Goal: Book appointment/travel/reservation

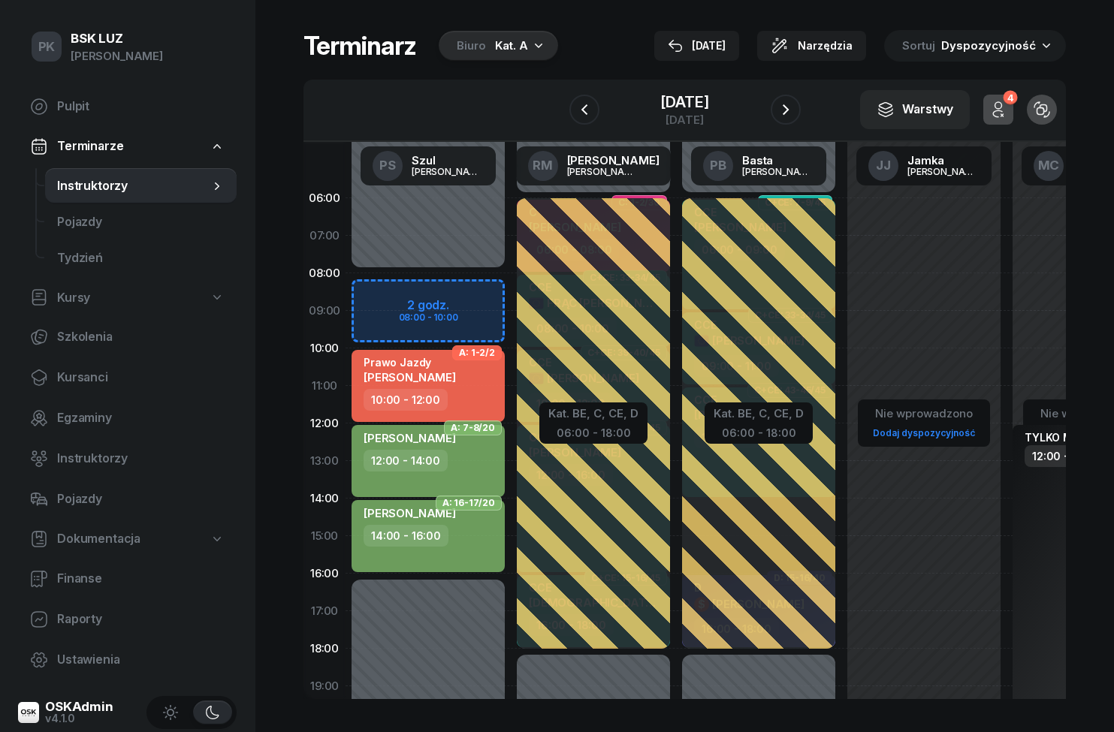
scroll to position [0, 1]
click at [456, 375] on span "[PERSON_NAME]" at bounding box center [410, 377] width 92 height 14
select select "10"
select select "12"
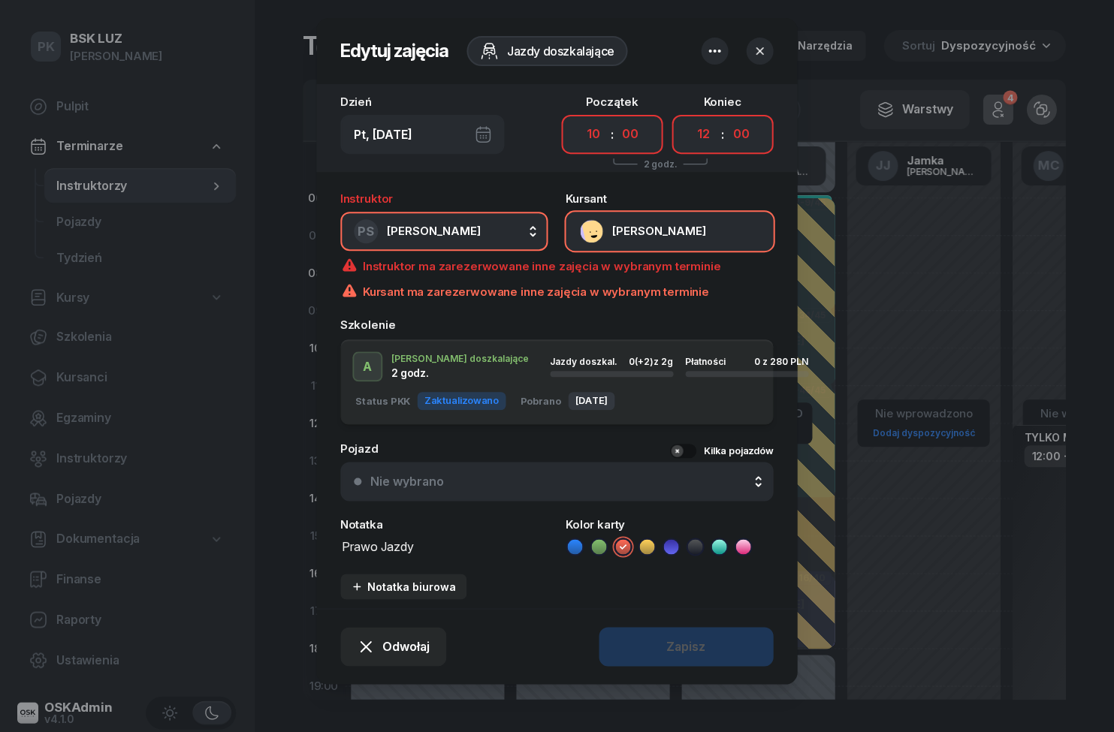
click at [228, 557] on div at bounding box center [557, 366] width 1114 height 732
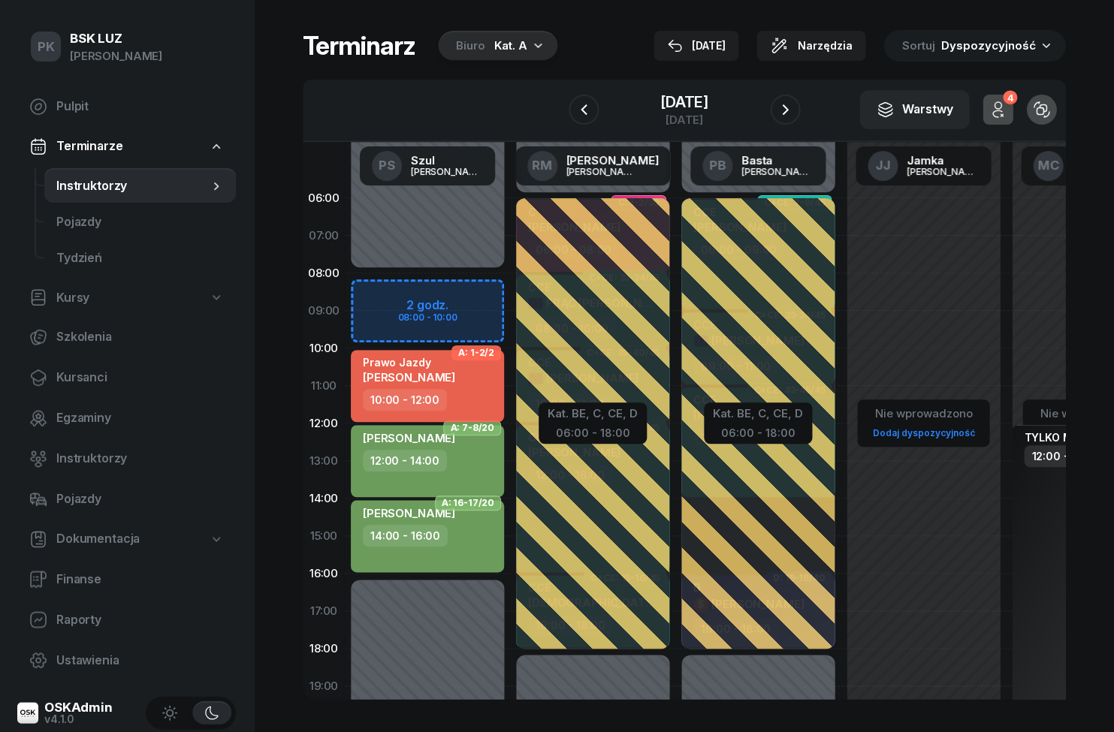
click at [439, 388] on div "Prawo Jazdy [PERSON_NAME]" at bounding box center [410, 372] width 92 height 33
select select "10"
select select "12"
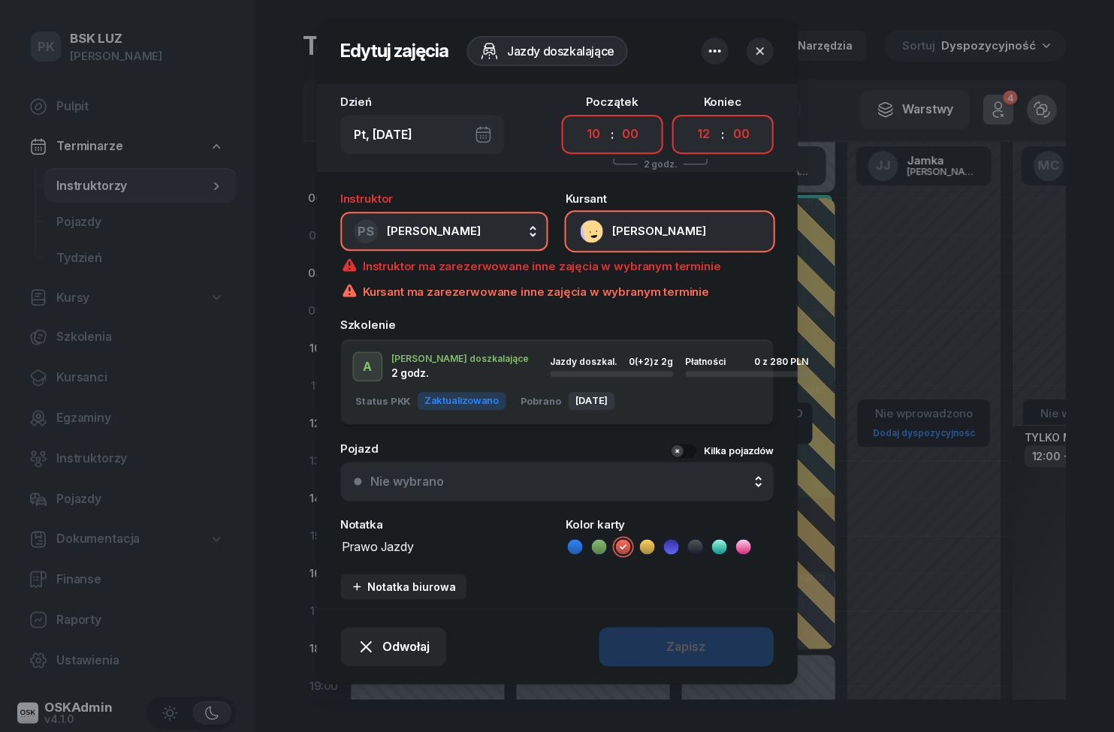
click at [237, 582] on div at bounding box center [557, 366] width 1114 height 732
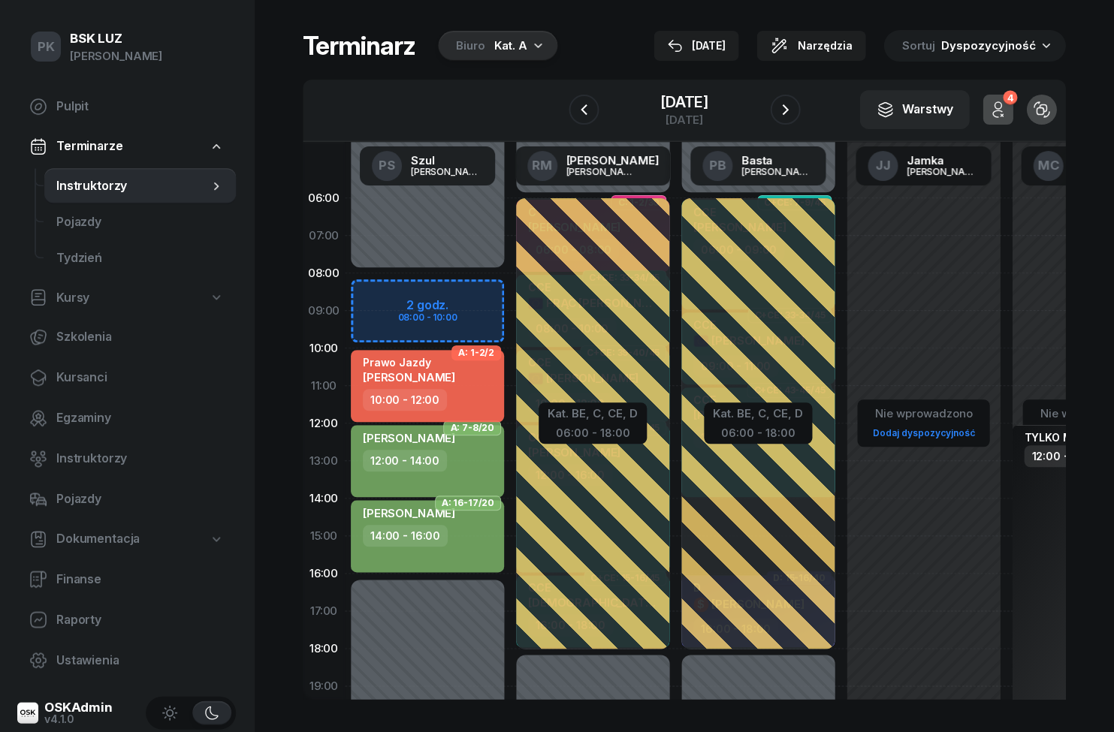
click at [404, 373] on span "[PERSON_NAME]" at bounding box center [410, 377] width 92 height 14
select select "10"
select select "12"
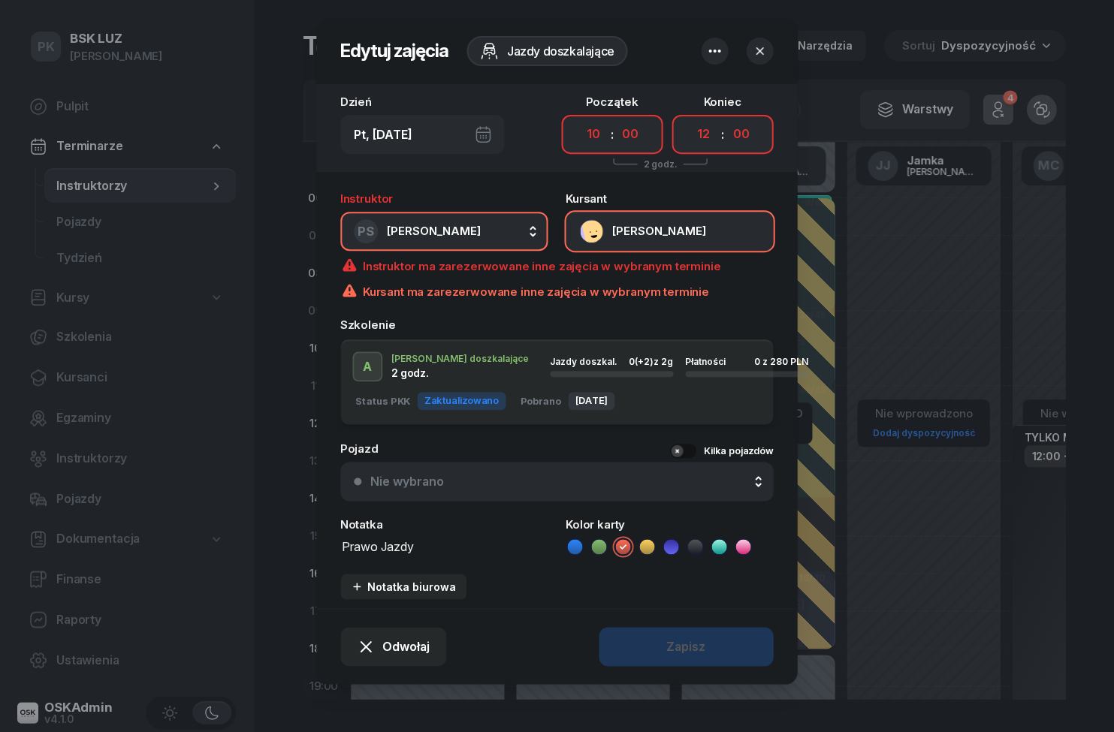
click at [729, 223] on button "[PERSON_NAME]" at bounding box center [669, 231] width 207 height 39
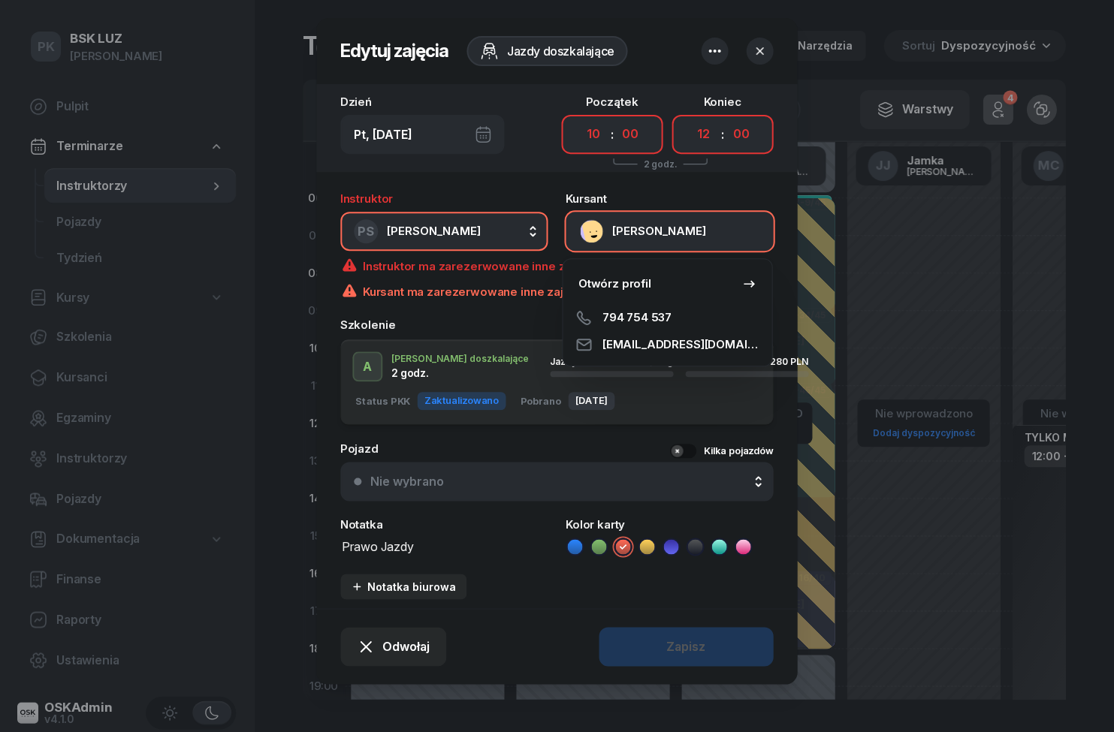
click at [729, 283] on link "Otwórz profil" at bounding box center [667, 284] width 197 height 38
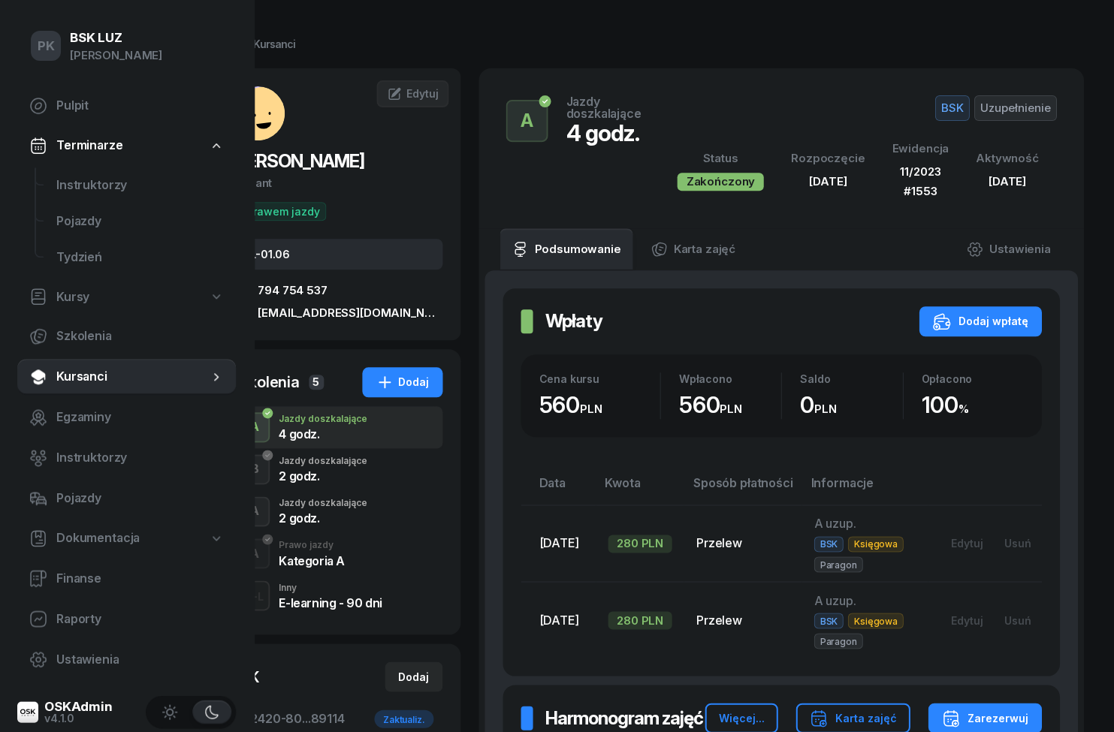
scroll to position [48, 96]
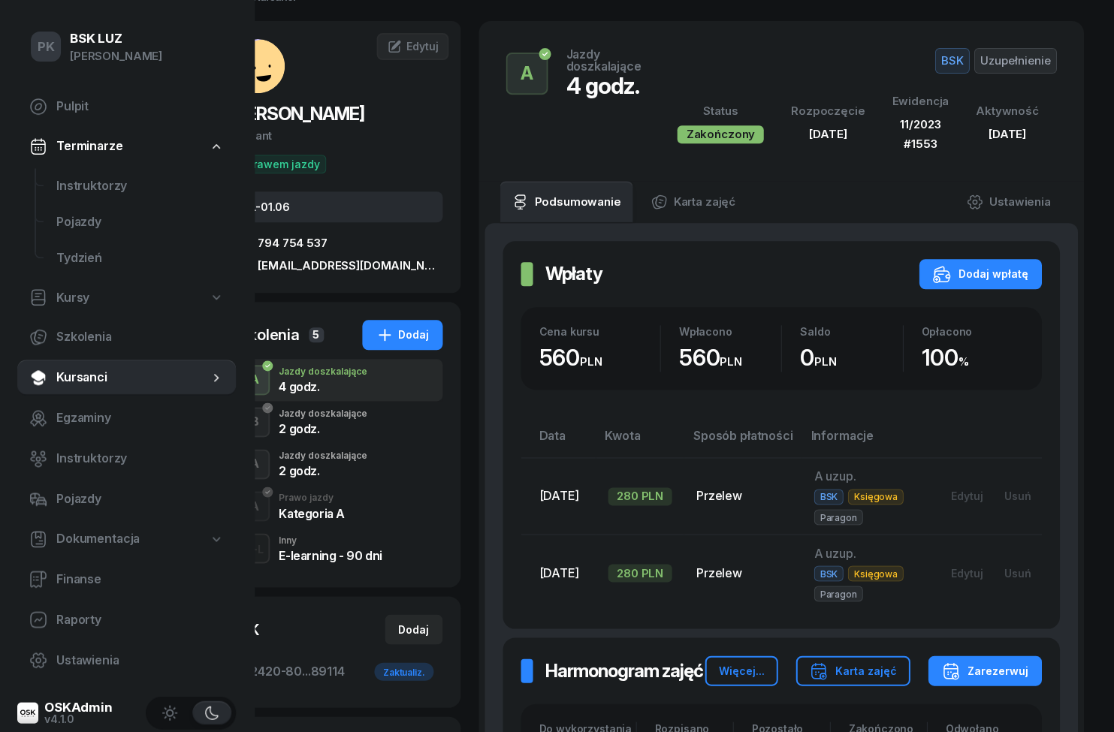
click at [868, 656] on button "Karta zajęć" at bounding box center [853, 671] width 114 height 30
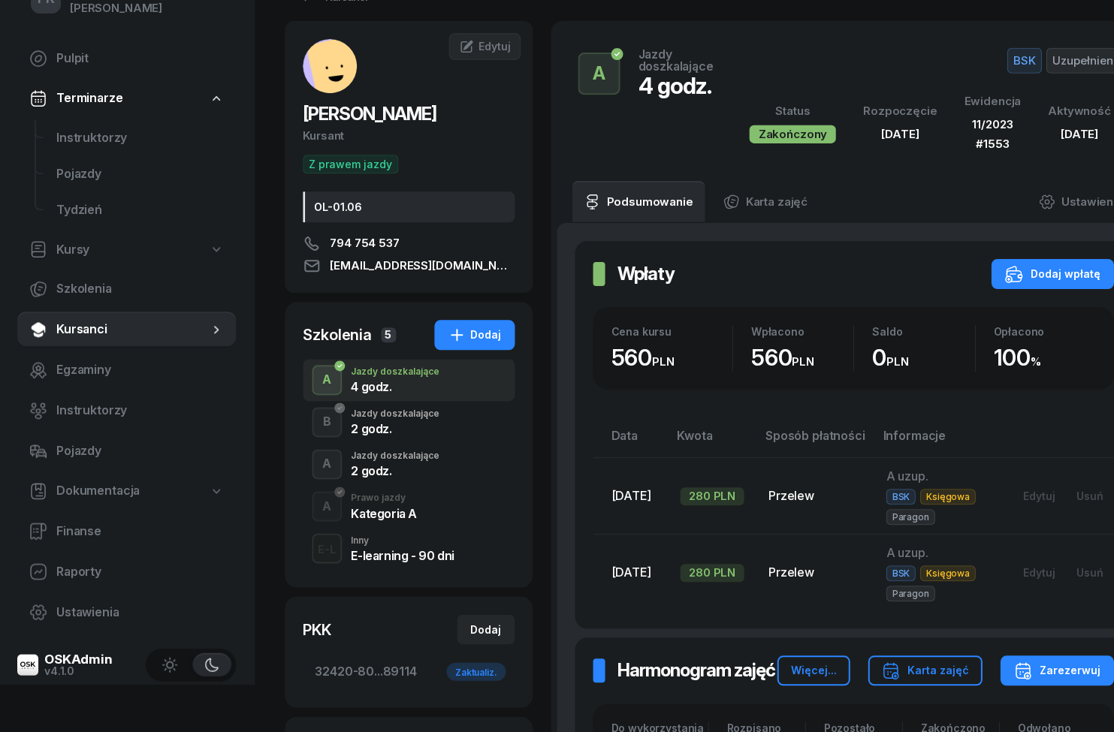
scroll to position [48, 0]
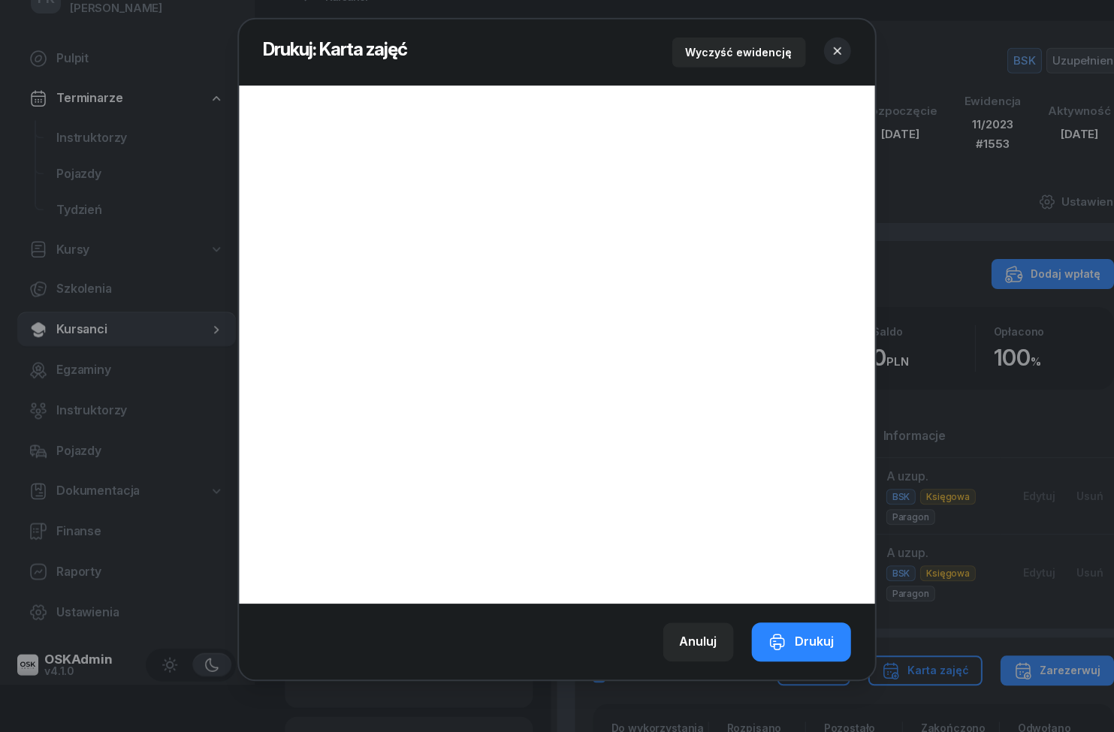
click at [843, 48] on icon "button" at bounding box center [837, 51] width 15 height 15
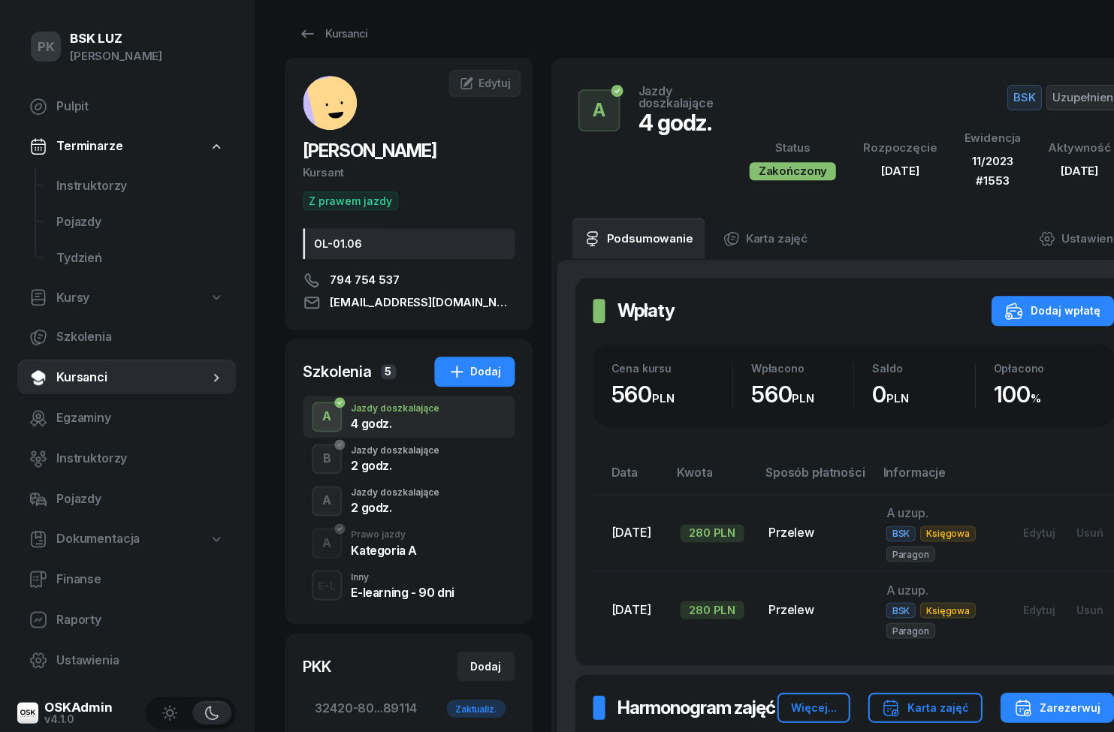
scroll to position [0, 0]
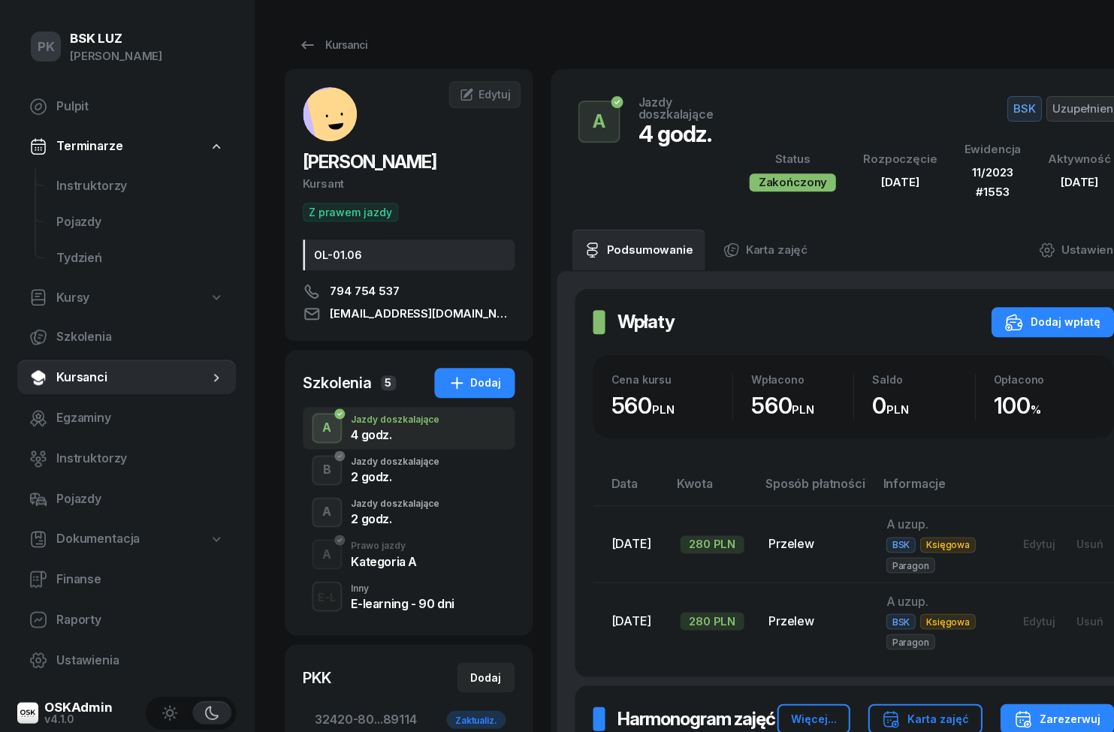
click at [80, 194] on span "Instruktorzy" at bounding box center [141, 187] width 168 height 20
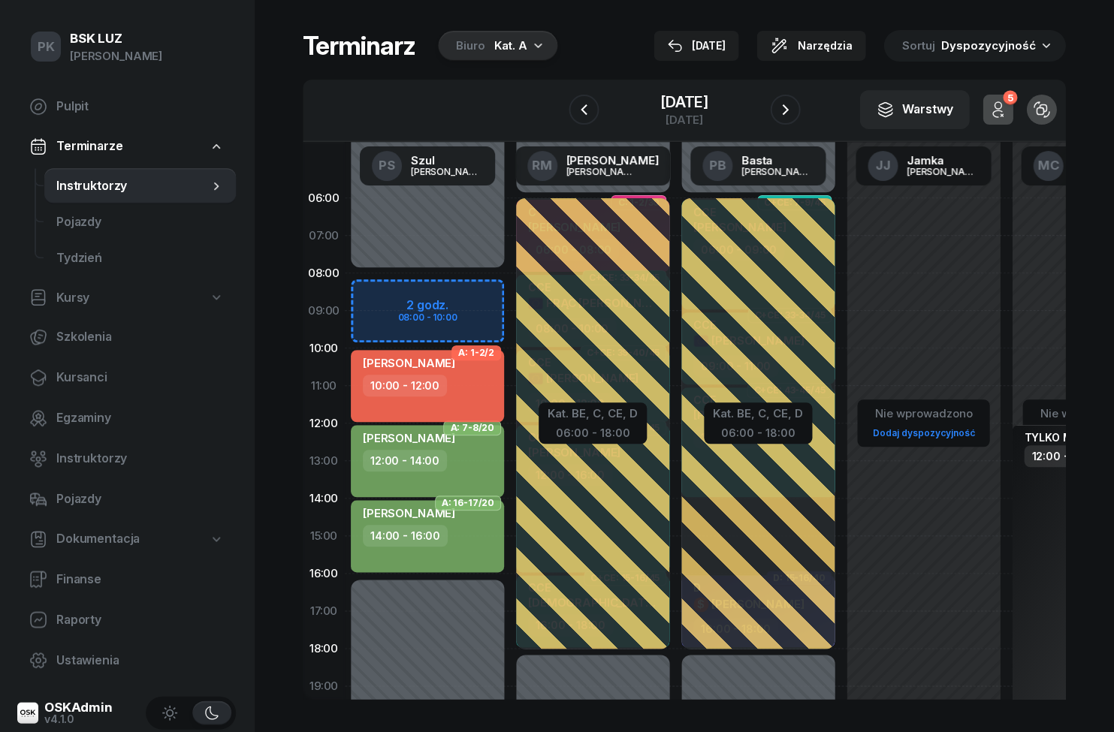
click at [437, 391] on div "10:00 - 12:00" at bounding box center [406, 386] width 84 height 22
select select "10"
select select "12"
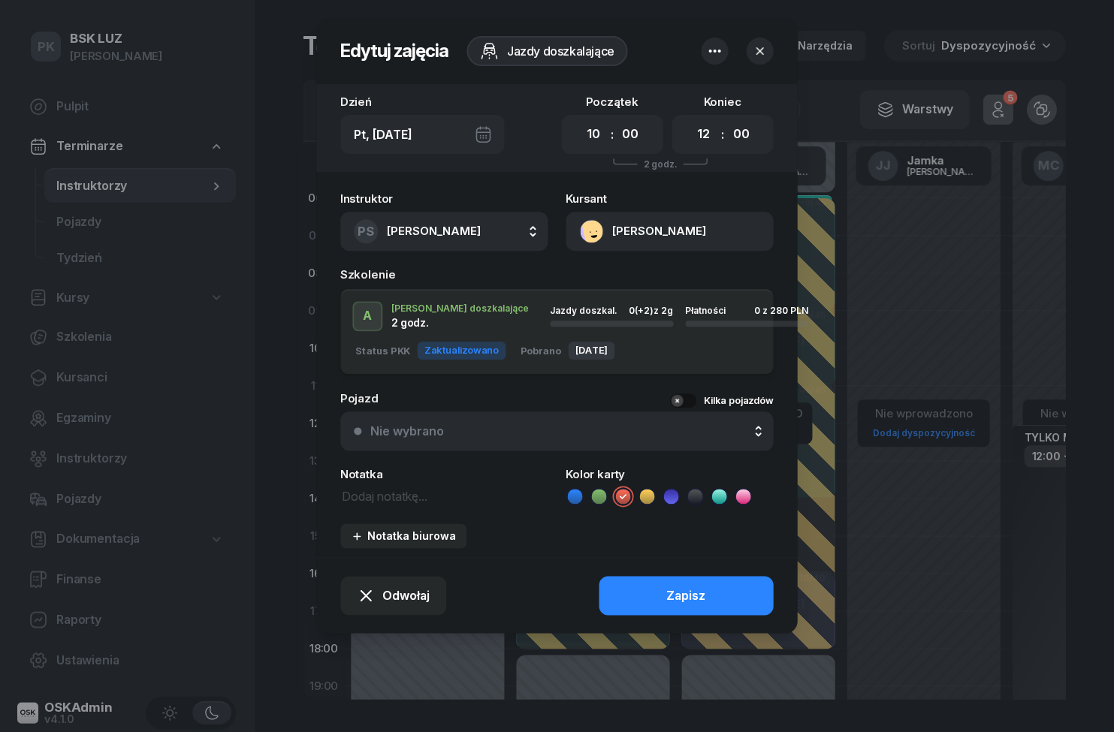
click at [956, 244] on div at bounding box center [557, 366] width 1114 height 732
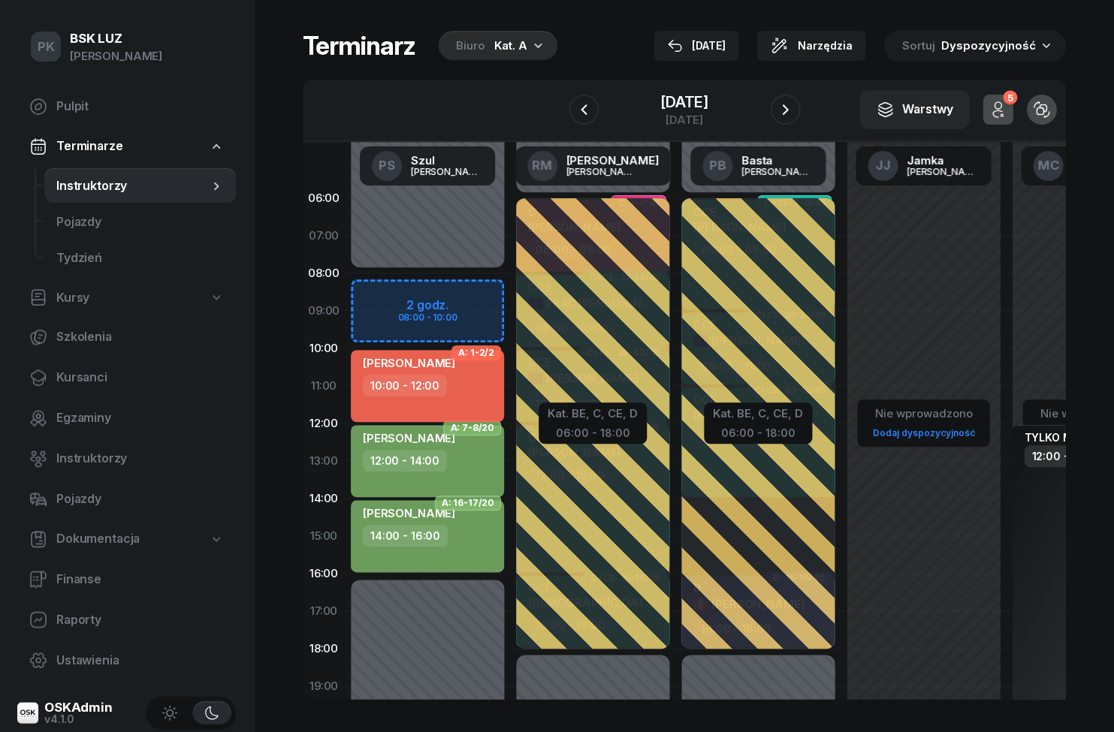
click at [457, 381] on div "10:00 - 12:00" at bounding box center [430, 386] width 132 height 22
select select "10"
select select "12"
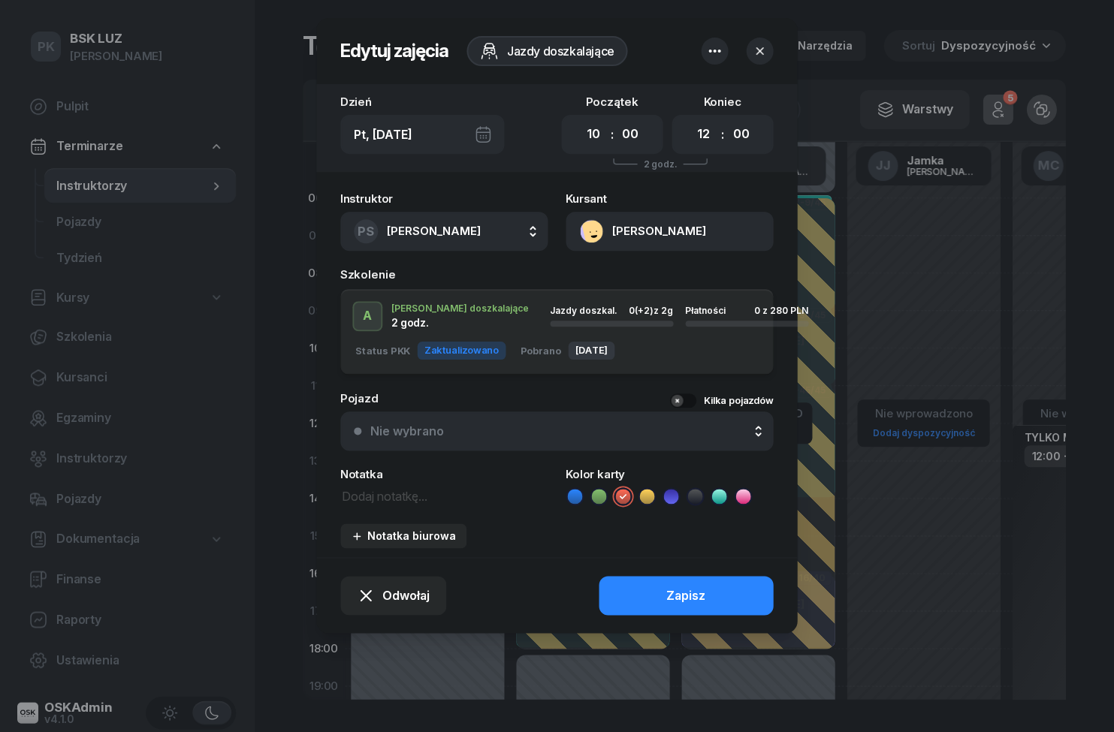
click at [932, 255] on div at bounding box center [557, 366] width 1114 height 732
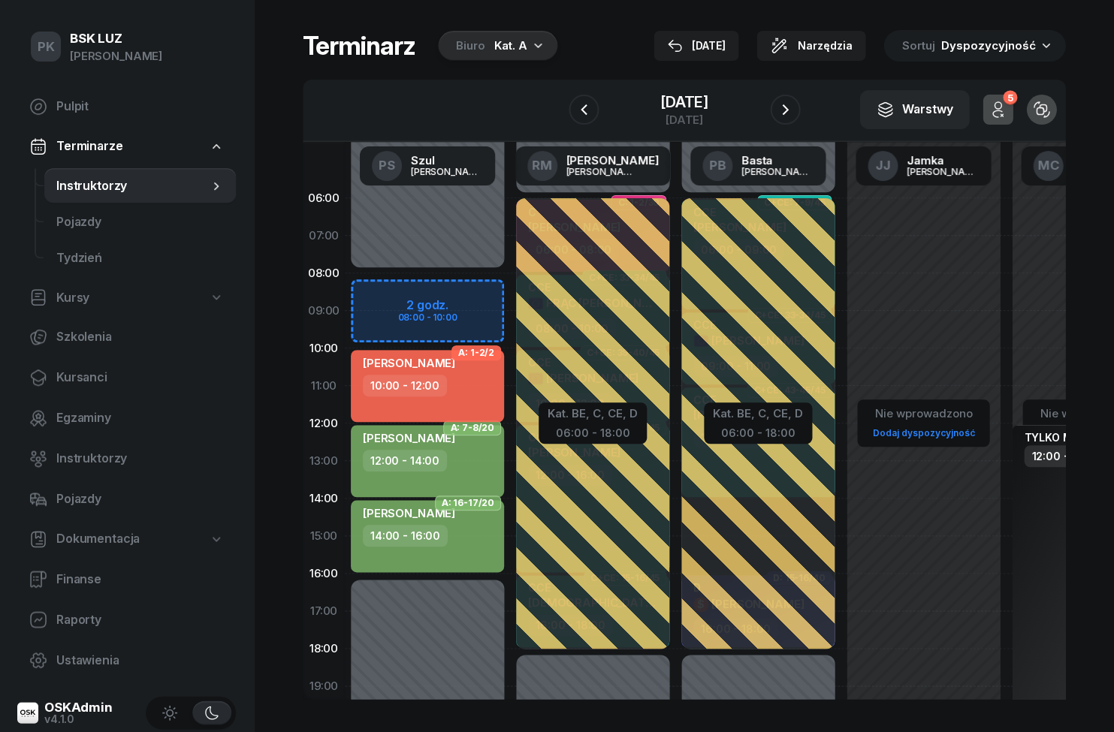
click at [467, 354] on span "A: 1-2/2" at bounding box center [477, 353] width 36 height 3
select select "10"
select select "12"
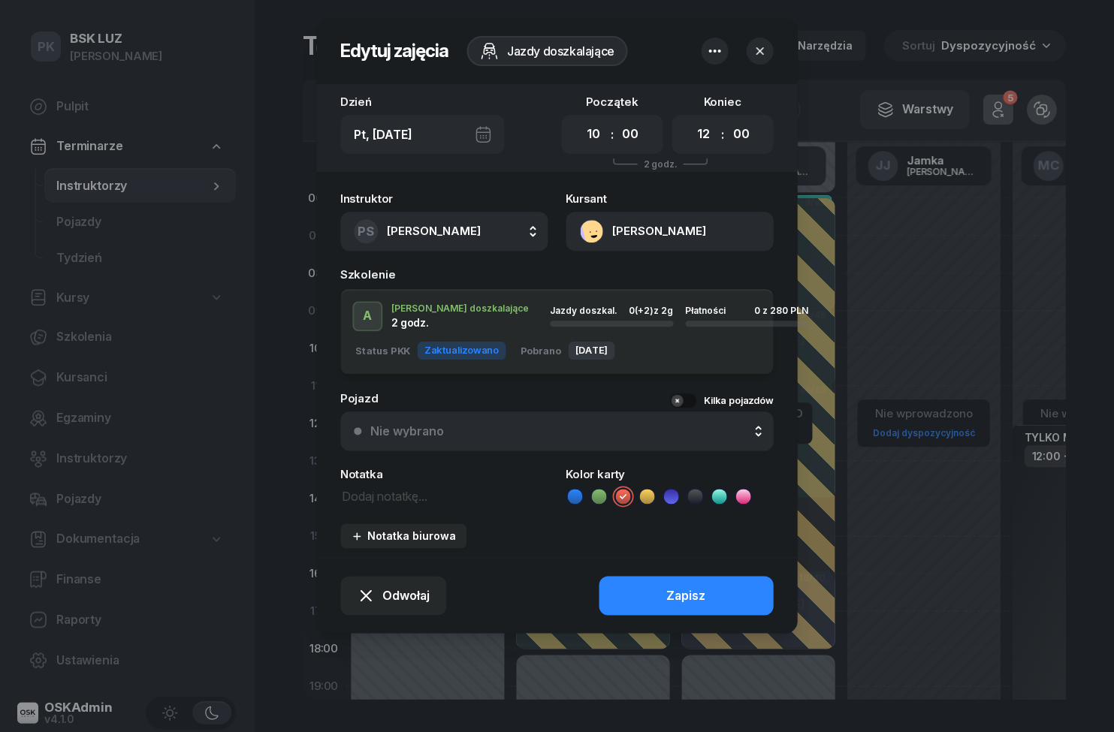
click at [204, 467] on div at bounding box center [557, 366] width 1114 height 732
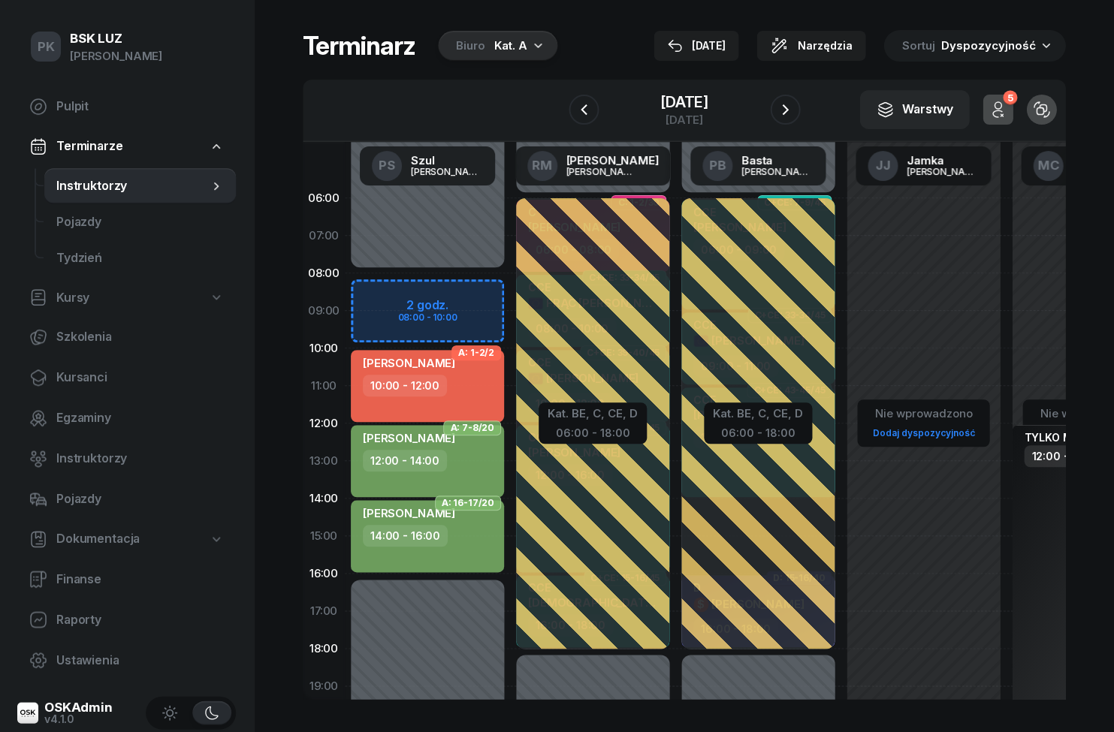
click at [68, 372] on span "Kursanci" at bounding box center [141, 378] width 168 height 20
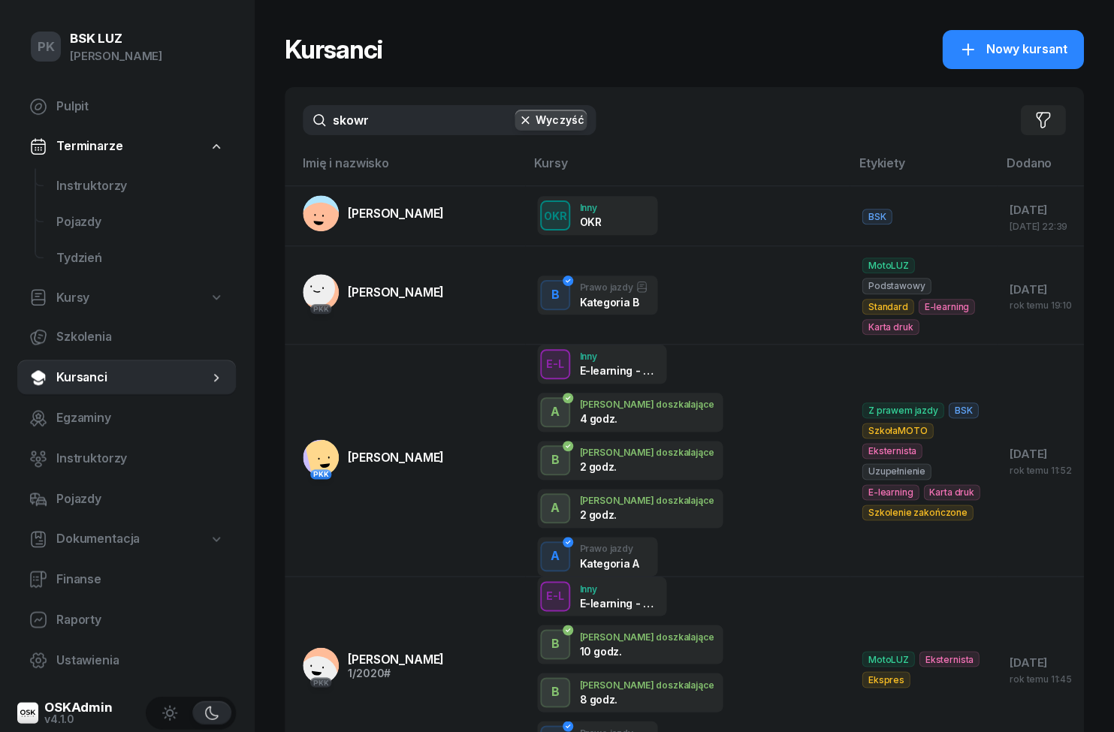
click at [445, 450] on span "[PERSON_NAME]" at bounding box center [397, 457] width 96 height 15
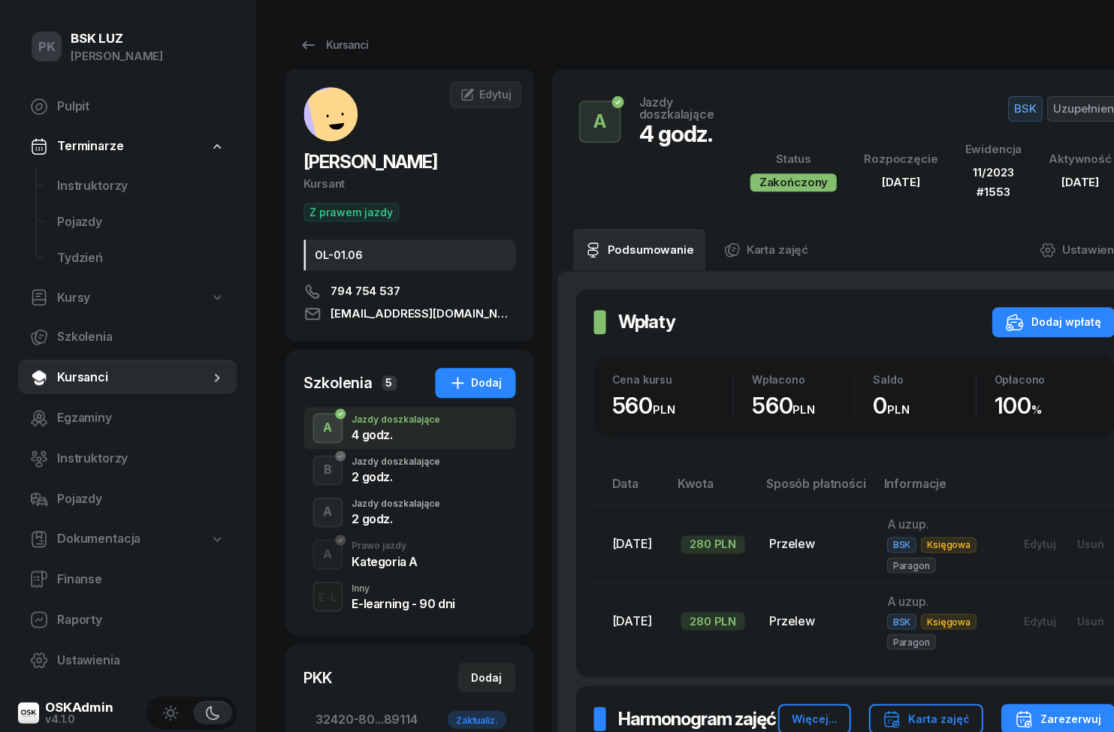
click at [440, 506] on div "Jazdy doszkalające" at bounding box center [396, 504] width 89 height 9
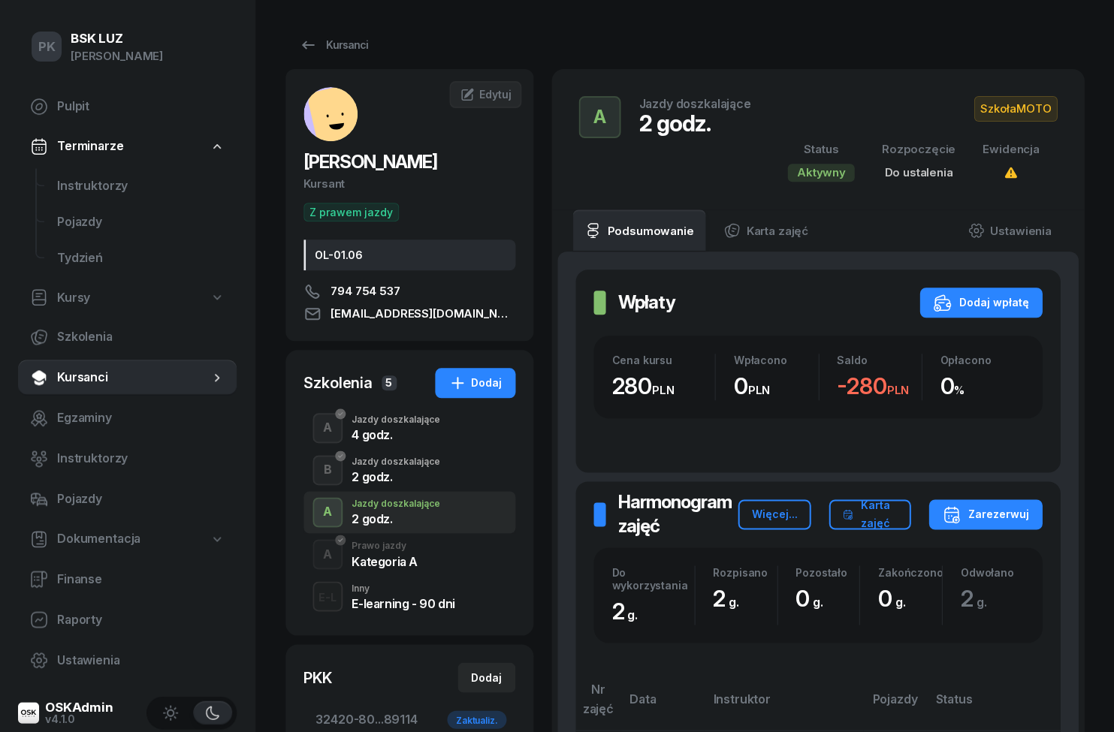
click at [1005, 515] on div "Zarezerwuj" at bounding box center [985, 515] width 86 height 18
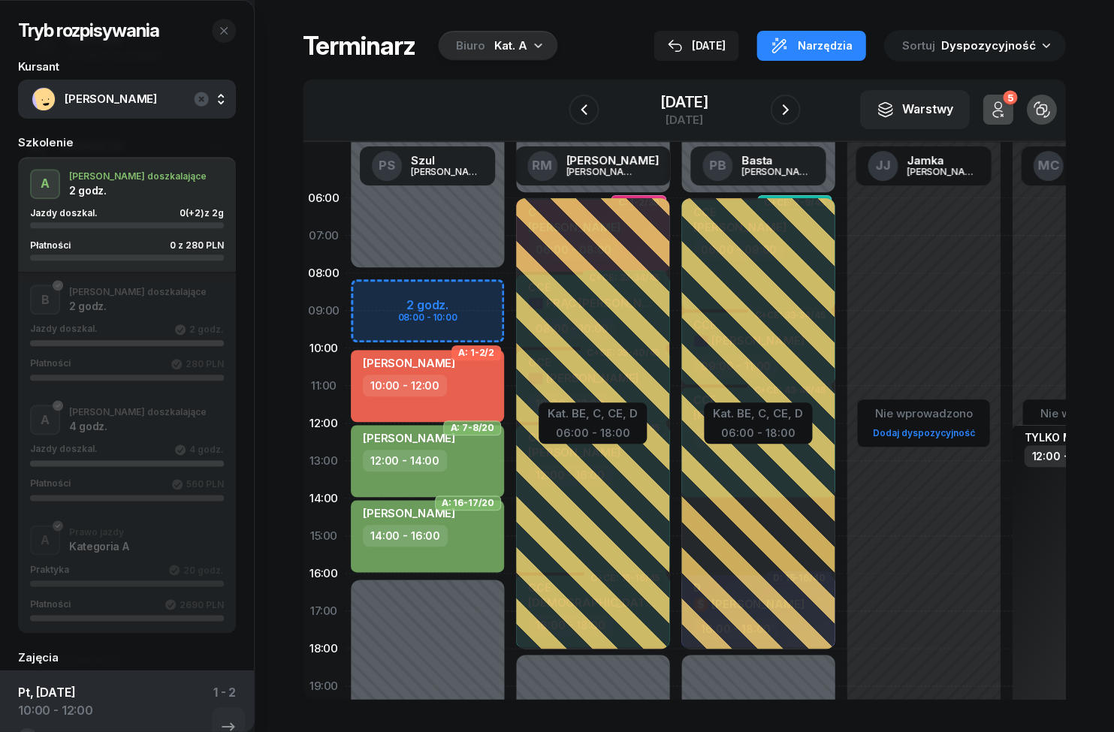
click at [442, 384] on div "10:00 - 12:00" at bounding box center [406, 386] width 84 height 22
select select "10"
select select "12"
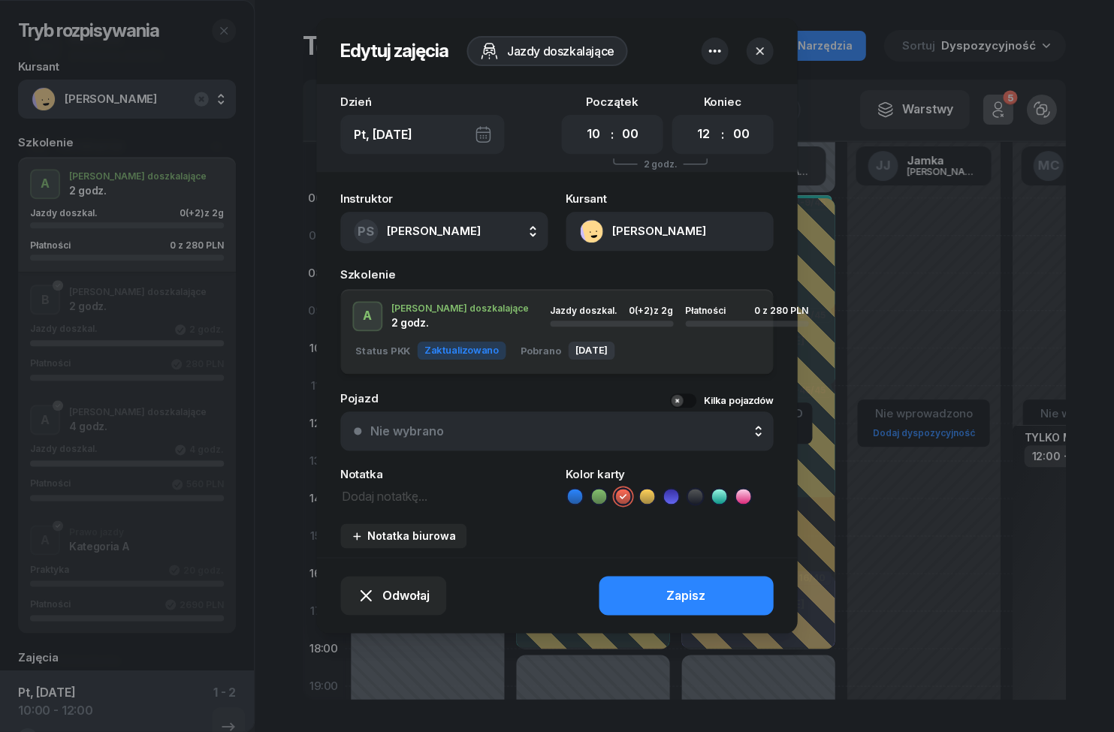
click at [763, 50] on icon "button" at bounding box center [760, 51] width 15 height 15
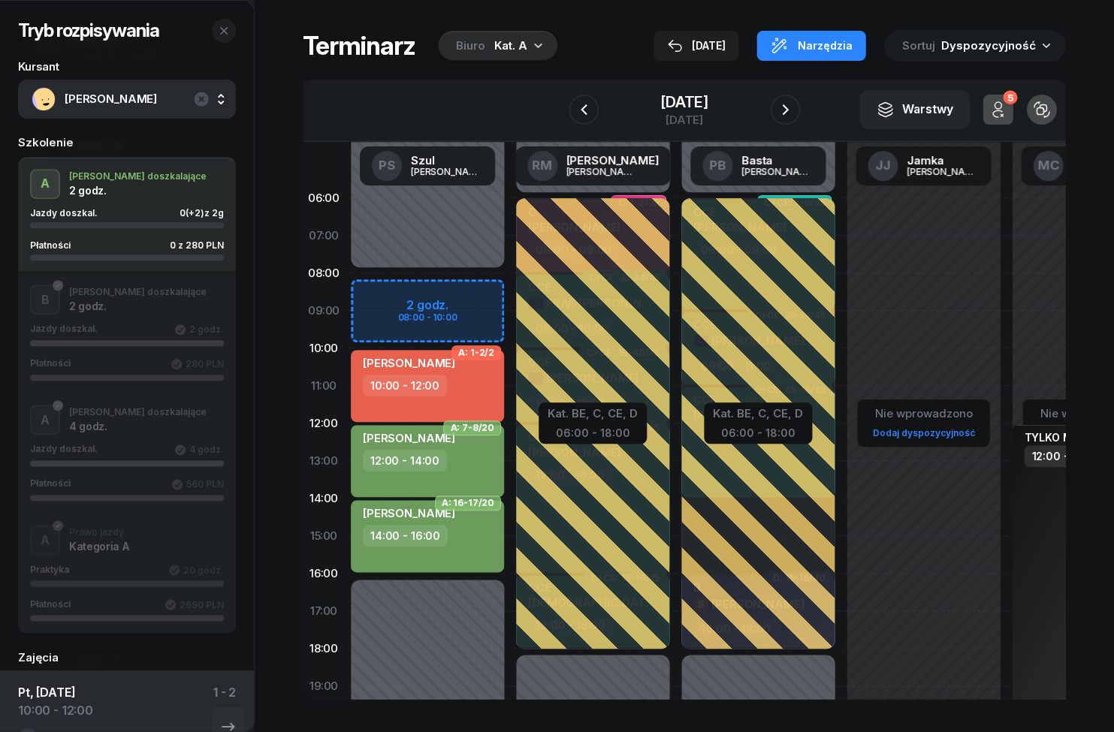
click at [476, 296] on div "Niedostępny 00:00 - 08:00 Niedostępny 16:00 - 23:59 2 godz. 08:00 - 10:00 A: 1-…" at bounding box center [428, 537] width 165 height 714
select select "08"
select select "10"
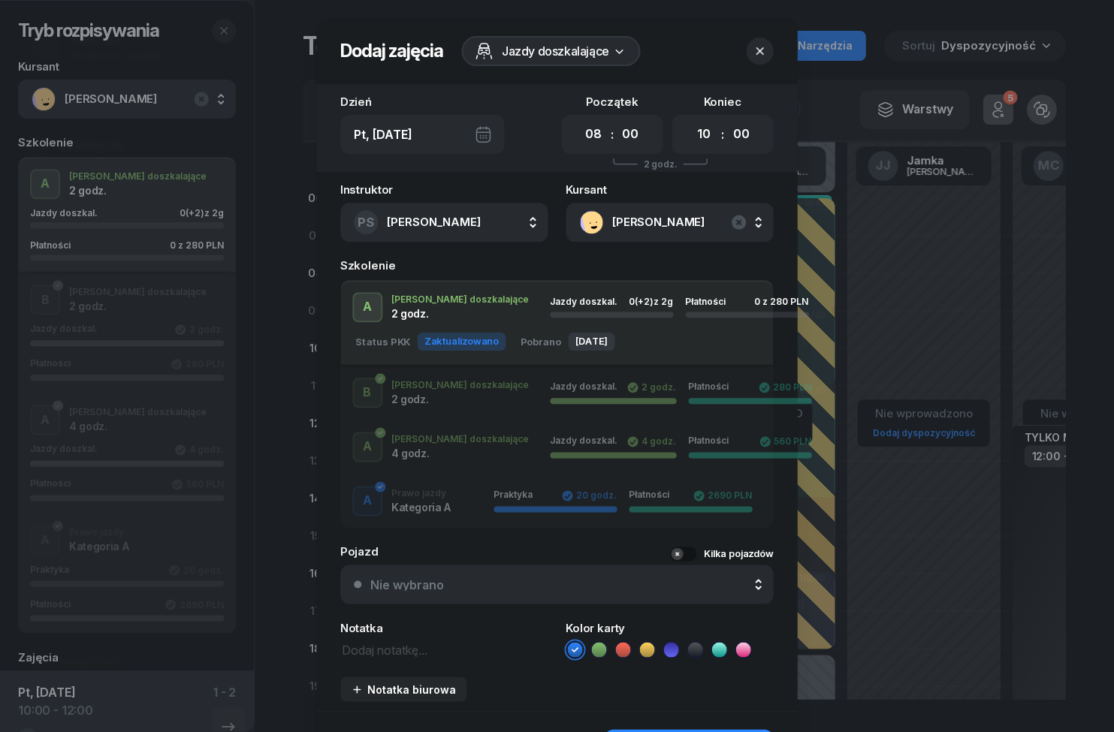
click at [770, 50] on button "button" at bounding box center [760, 51] width 27 height 27
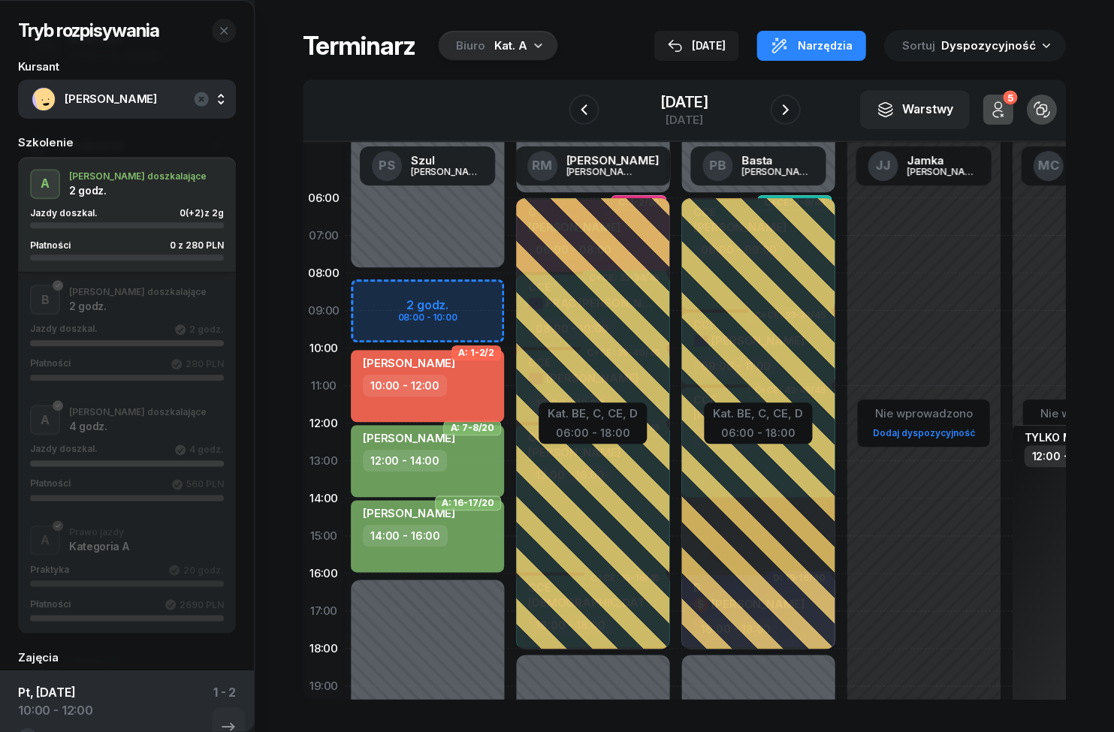
click at [382, 399] on div "[PERSON_NAME] 10:00 - 12:00" at bounding box center [428, 386] width 153 height 72
select select "10"
select select "12"
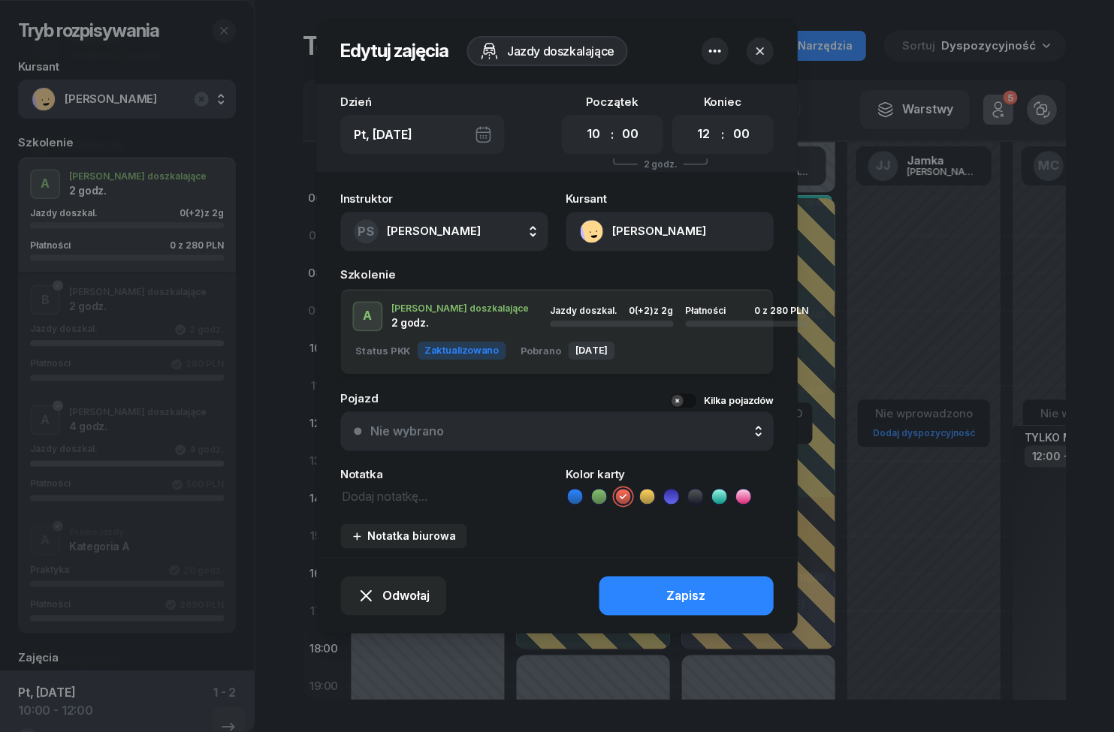
click at [756, 56] on icon "button" at bounding box center [760, 51] width 15 height 15
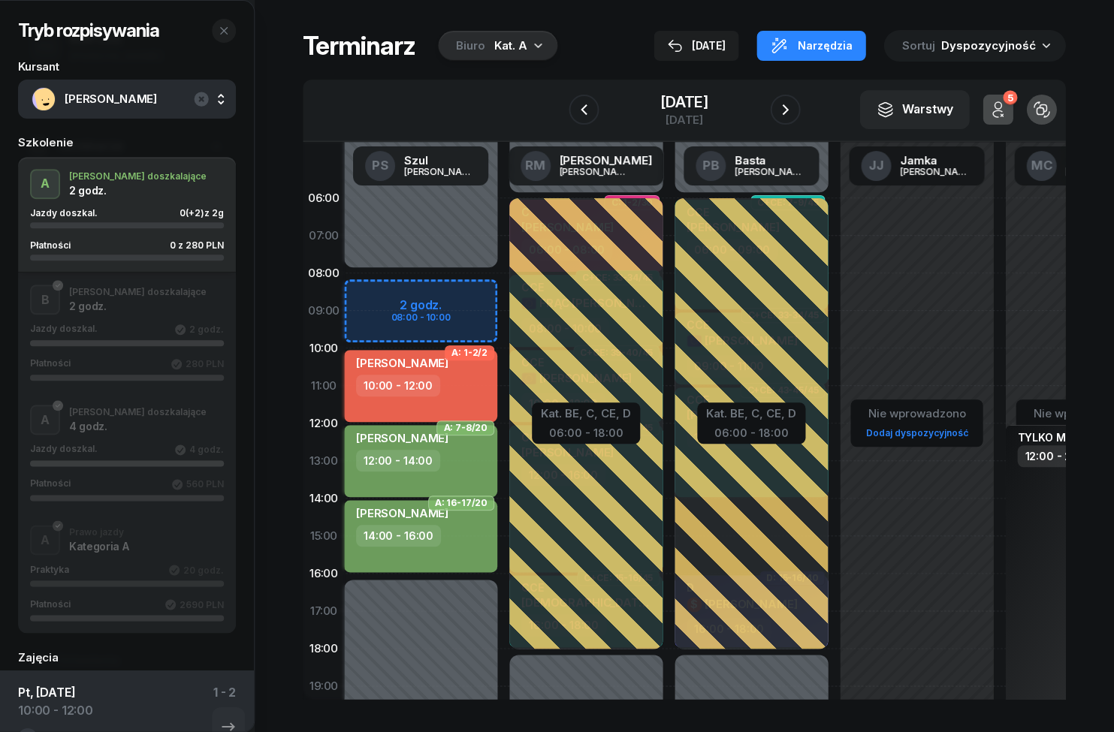
scroll to position [0, 8]
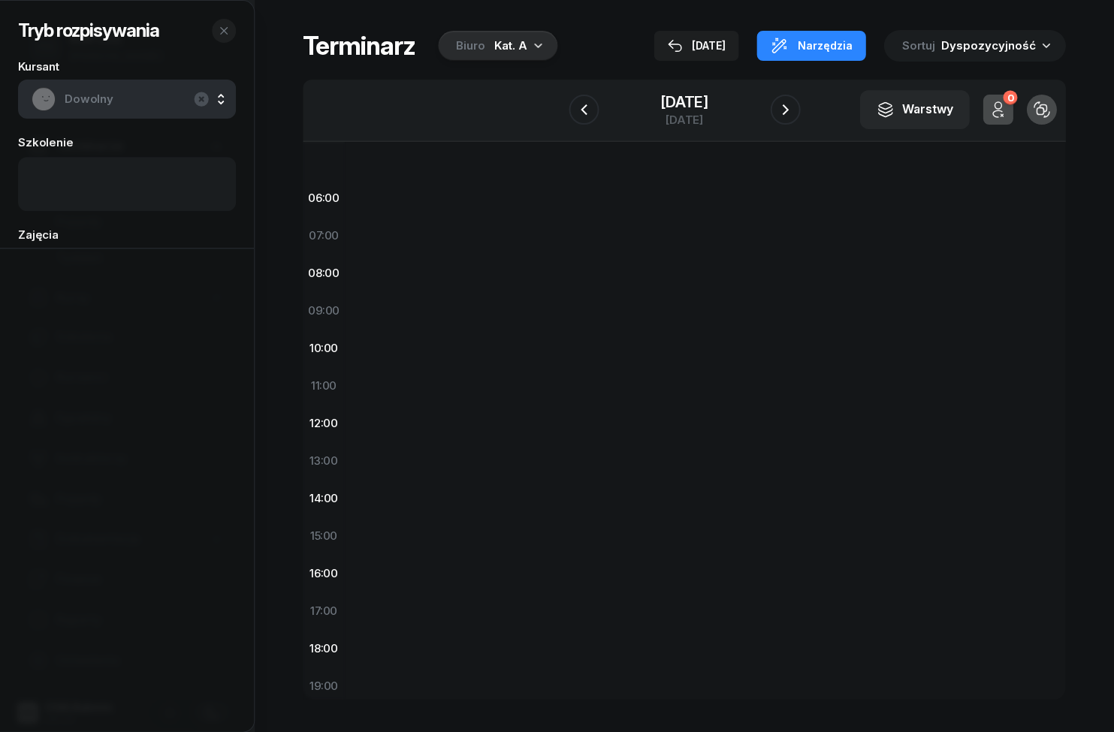
scroll to position [0, 1]
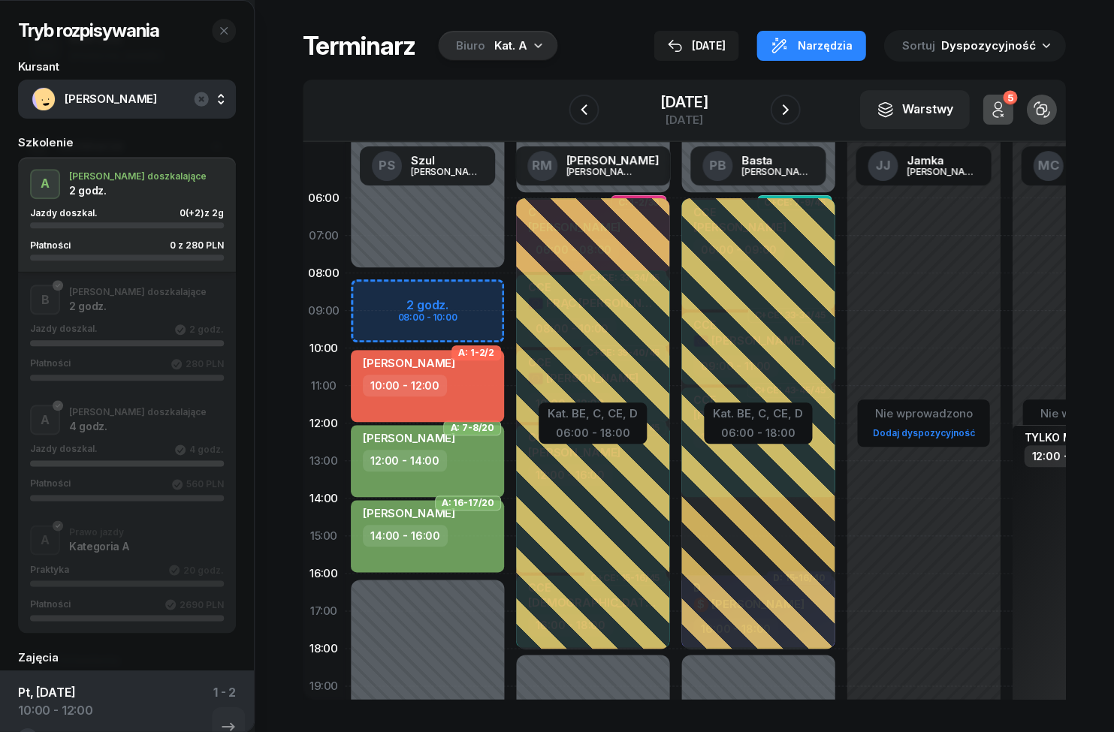
click at [437, 372] on div "[PERSON_NAME]" at bounding box center [410, 365] width 92 height 19
select select "10"
select select "12"
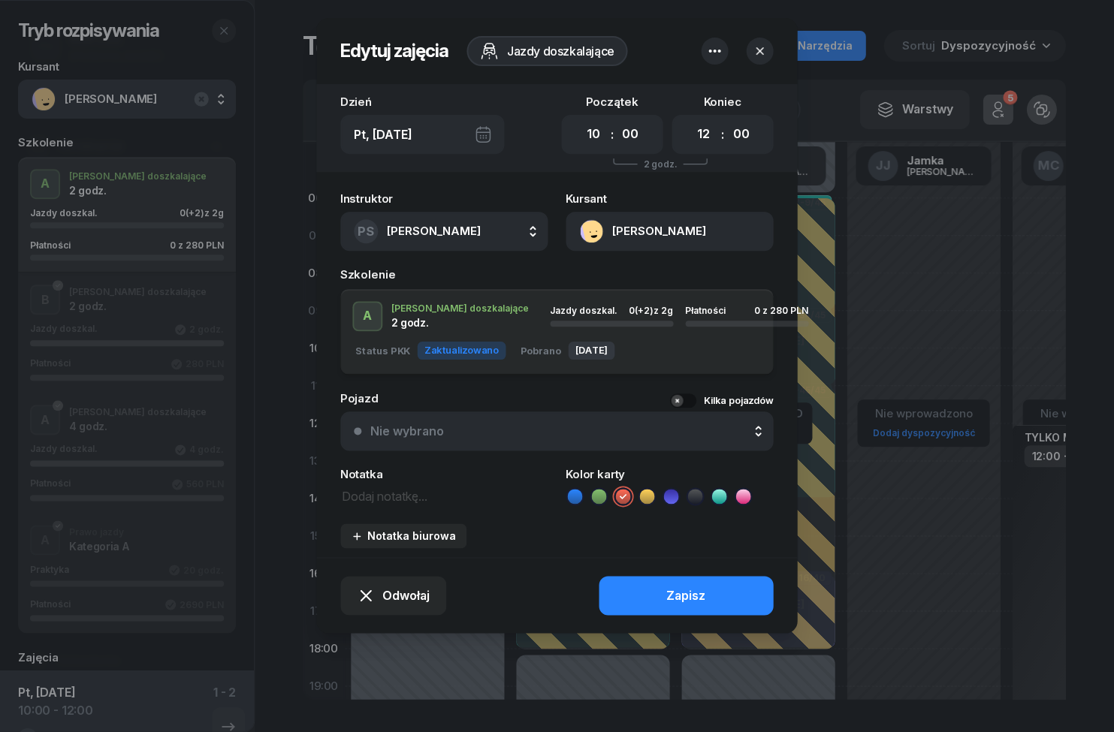
click at [768, 53] on button "button" at bounding box center [760, 51] width 27 height 27
